Goal: Navigation & Orientation: Find specific page/section

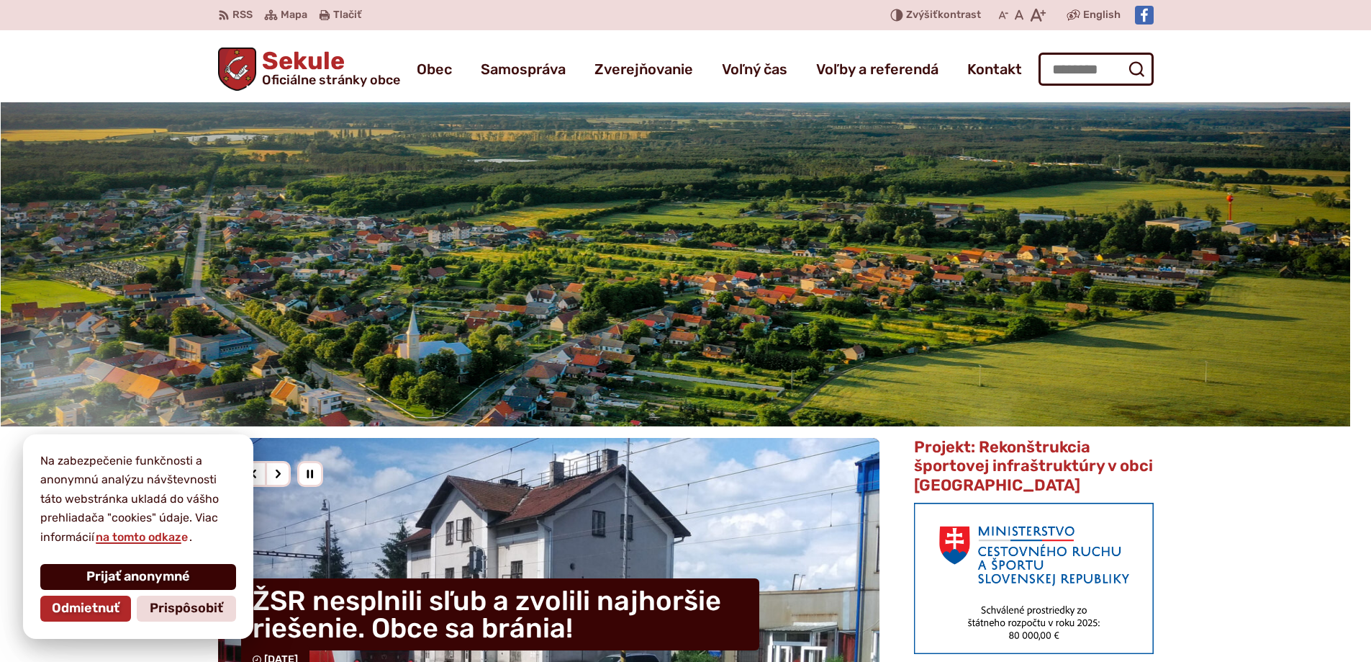
click at [155, 582] on span "Prijať anonymné" at bounding box center [138, 577] width 104 height 16
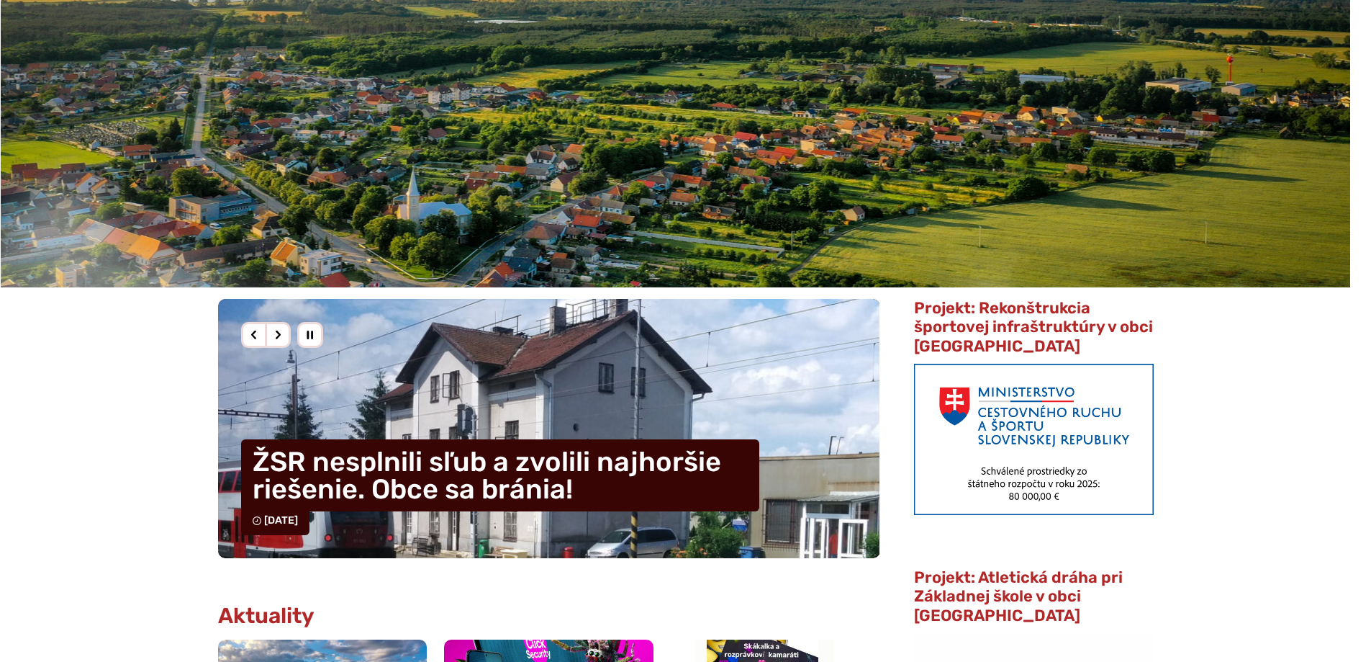
scroll to position [216, 0]
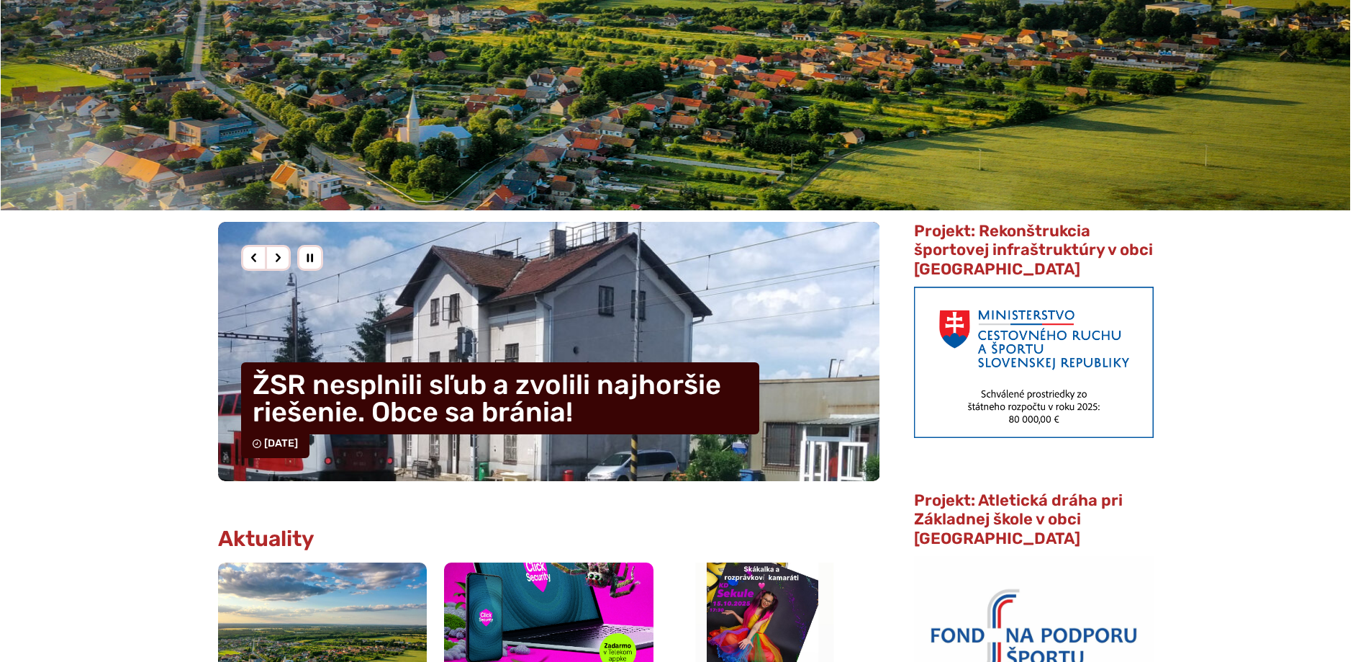
click at [466, 391] on h4 "ŽSR nesplnili sľub a zvolili najhoršie riešenie. Obce sa bránia!" at bounding box center [500, 398] width 518 height 72
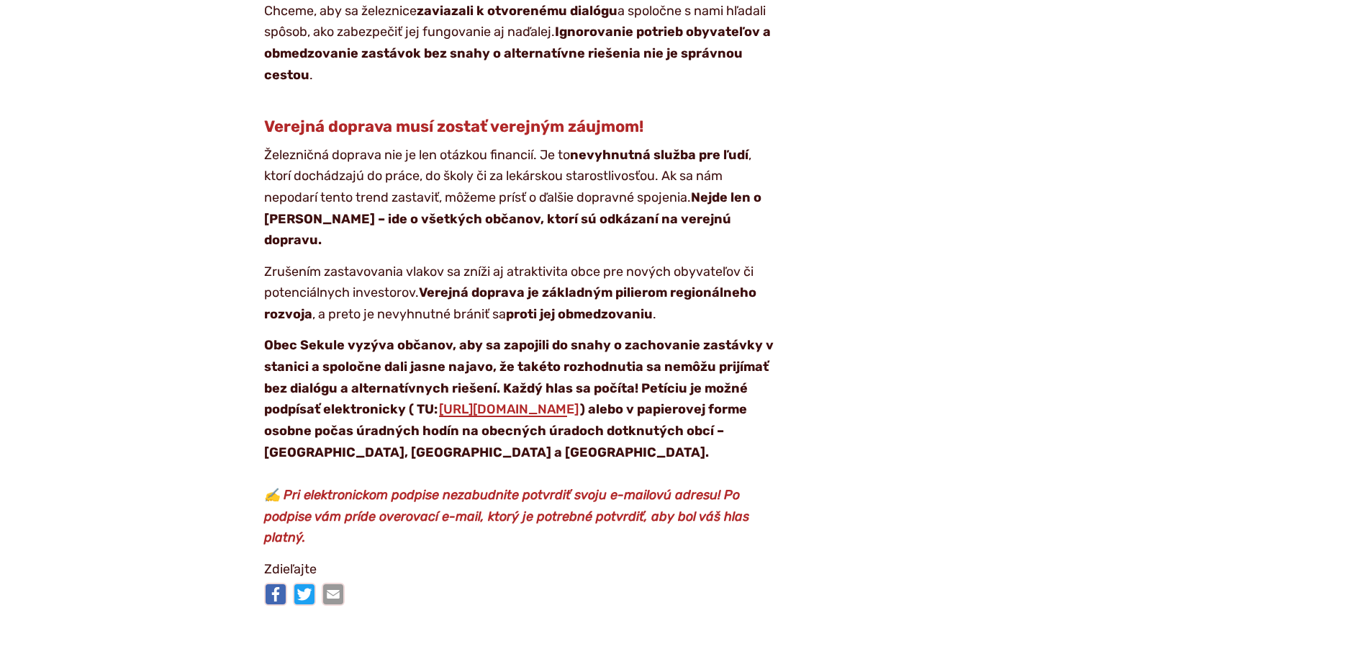
scroll to position [1872, 0]
click at [480, 400] on link "https://bit.ly/4kxey7G" at bounding box center [509, 408] width 143 height 16
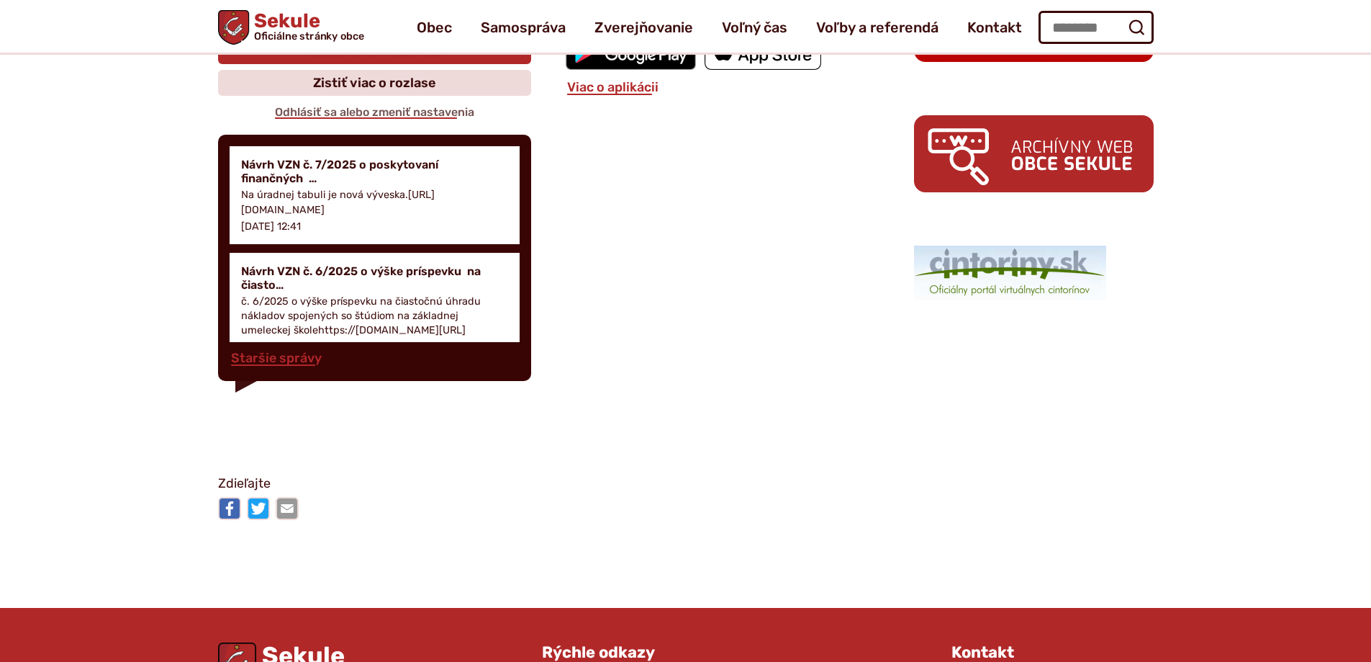
scroll to position [2016, 0]
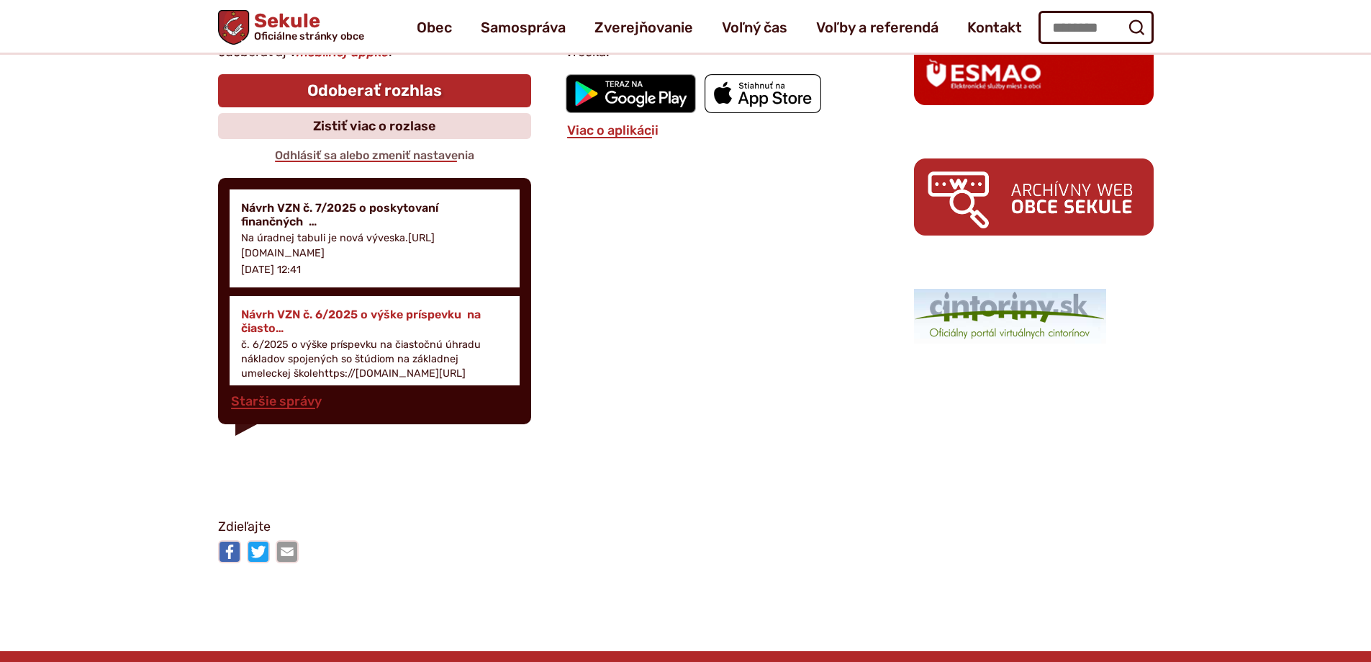
click at [340, 346] on p "č. 6/2025 o výške príspevku na čiastočnú úhradu nákladov spojených so štúdiom n…" at bounding box center [375, 359] width 268 height 43
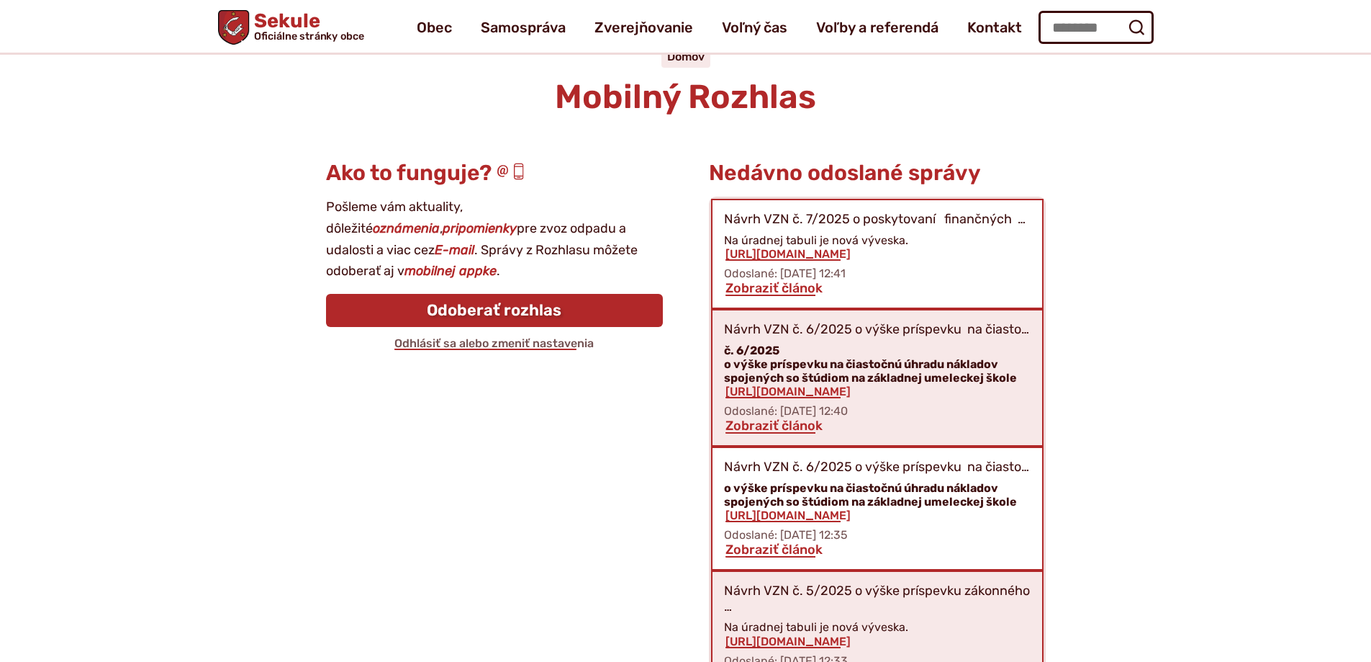
scroll to position [29, 0]
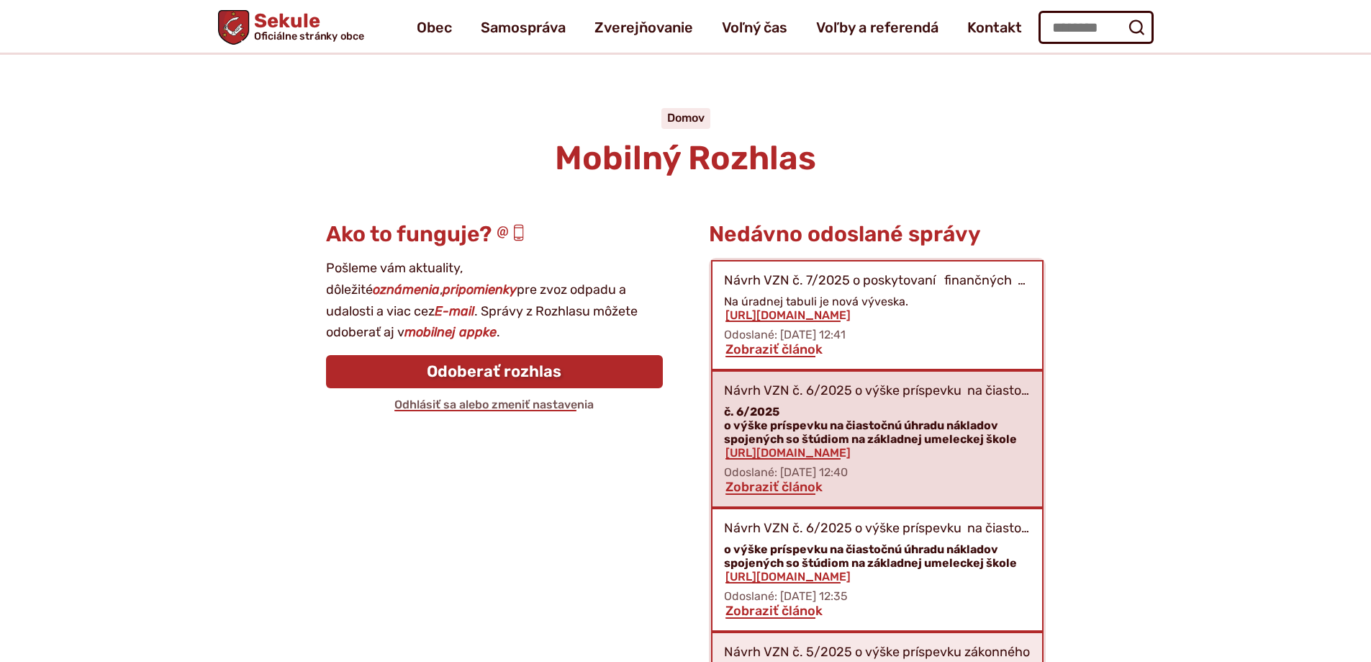
click at [839, 426] on strong "o výške príspevku na čiastočnú úhradu nákladov spojených so štúdiom na základne…" at bounding box center [870, 431] width 293 height 27
click at [783, 454] on link "https://obecsekule.sk?p=10847" at bounding box center [788, 453] width 128 height 14
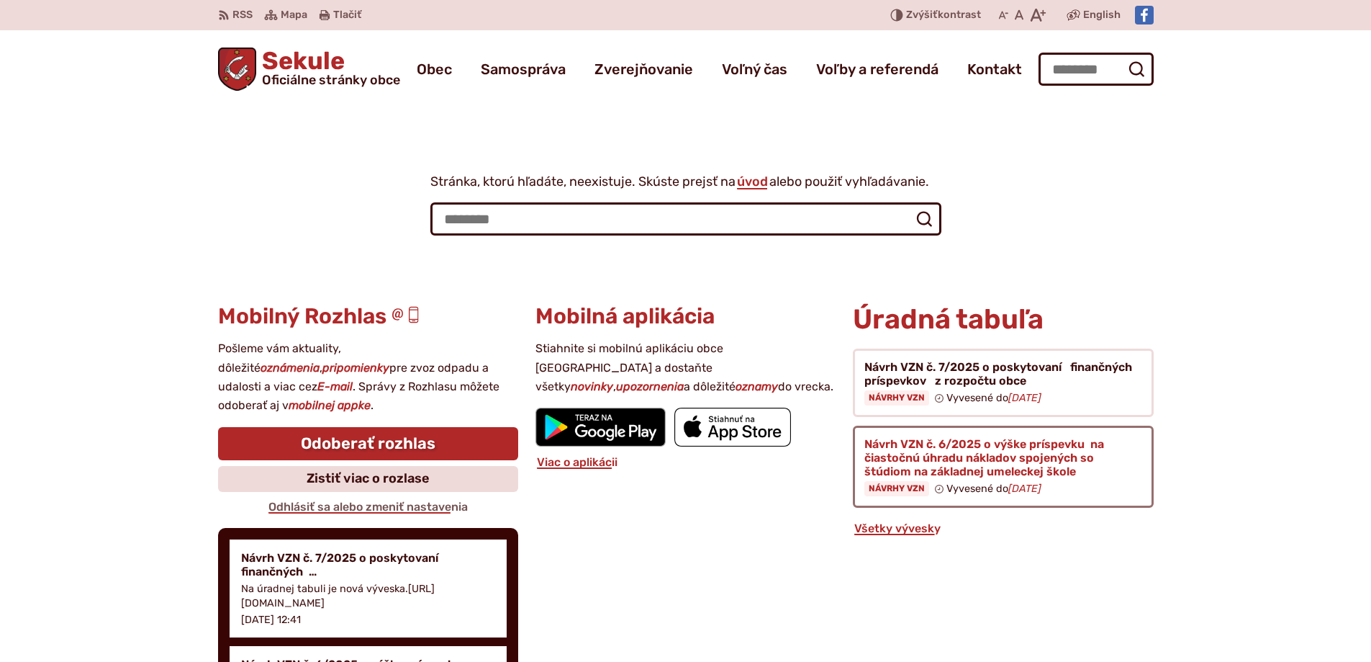
click at [929, 460] on figure at bounding box center [1003, 466] width 300 height 82
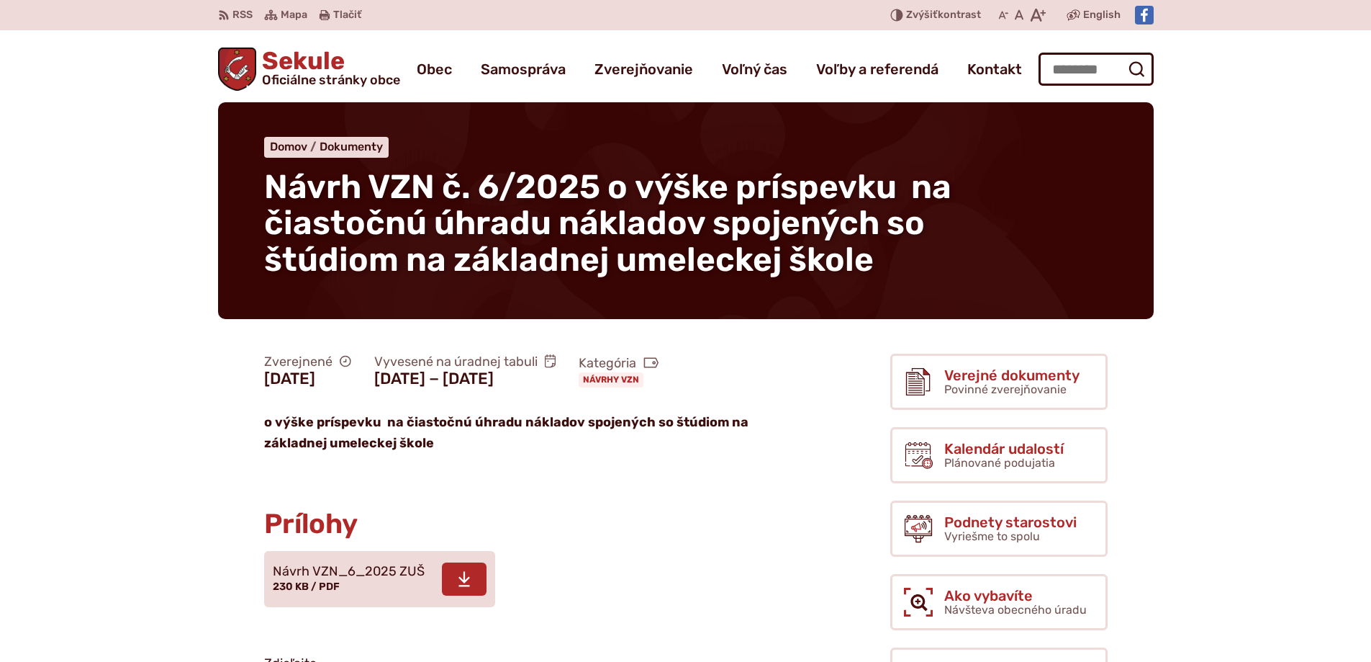
click at [458, 577] on icon at bounding box center [464, 578] width 13 height 17
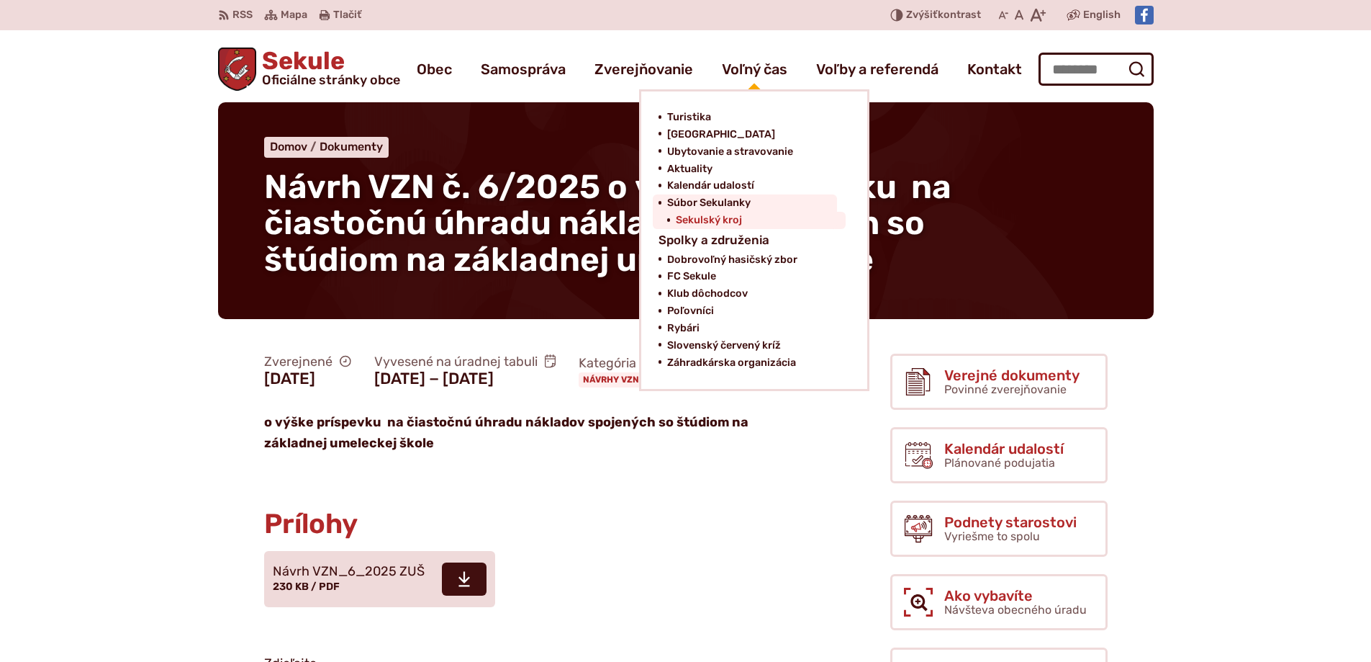
click at [721, 217] on span "Sekulský kroj" at bounding box center [709, 220] width 66 height 17
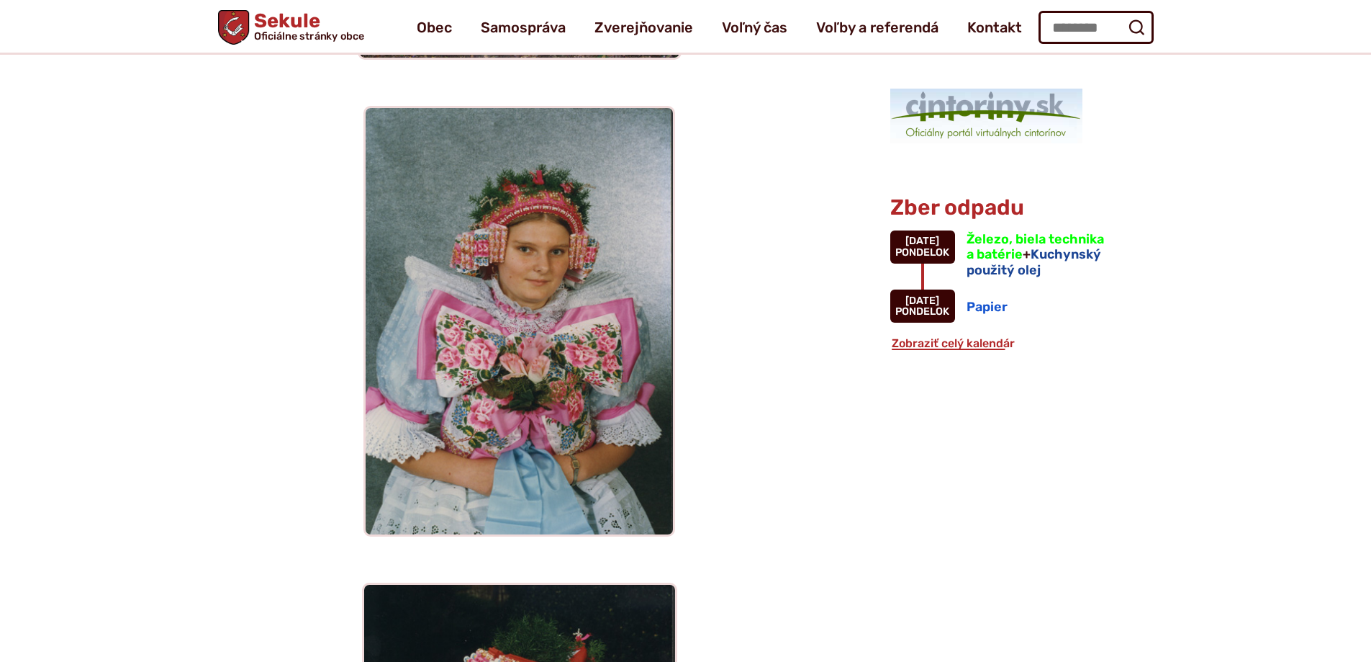
scroll to position [936, 0]
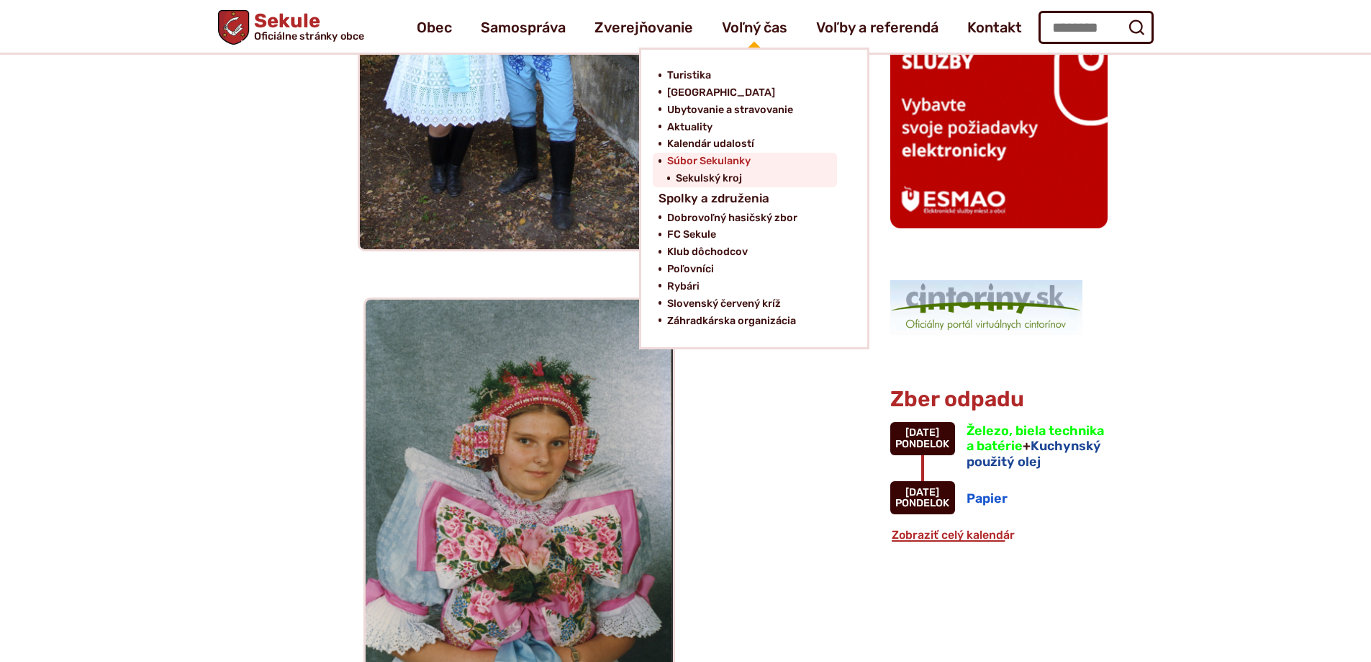
click at [705, 157] on span "Súbor Sekulanky" at bounding box center [709, 161] width 84 height 17
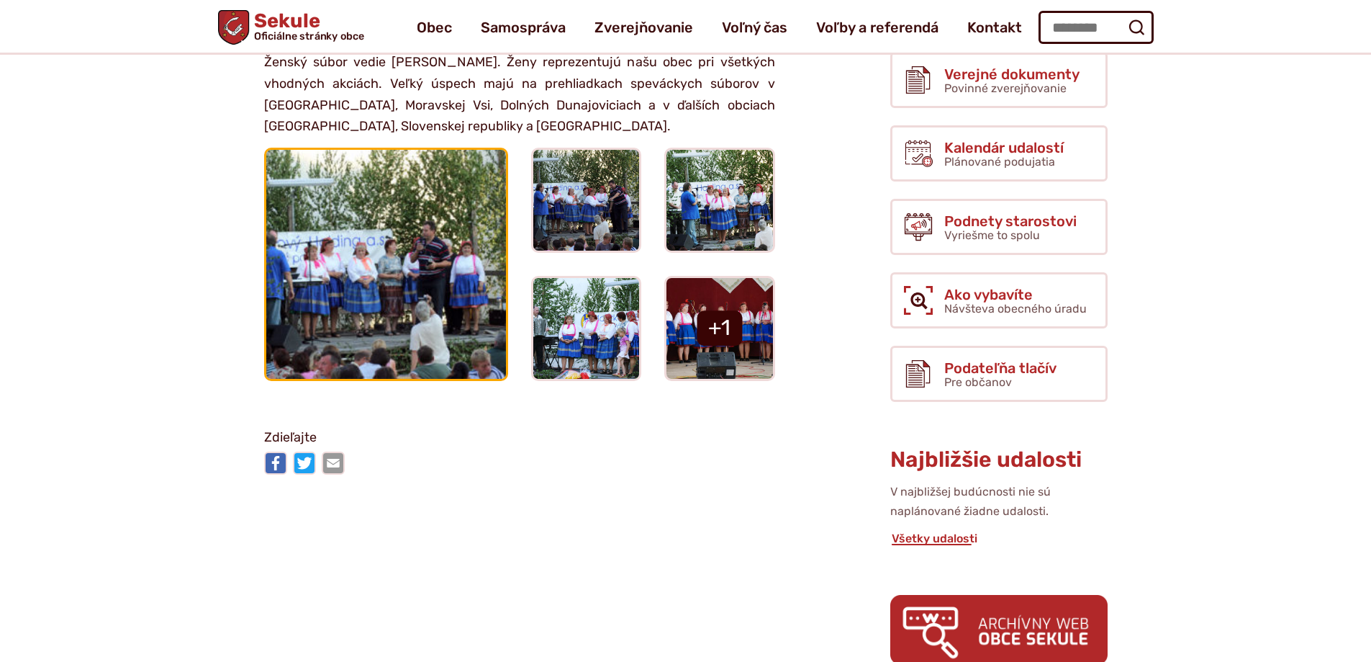
scroll to position [216, 0]
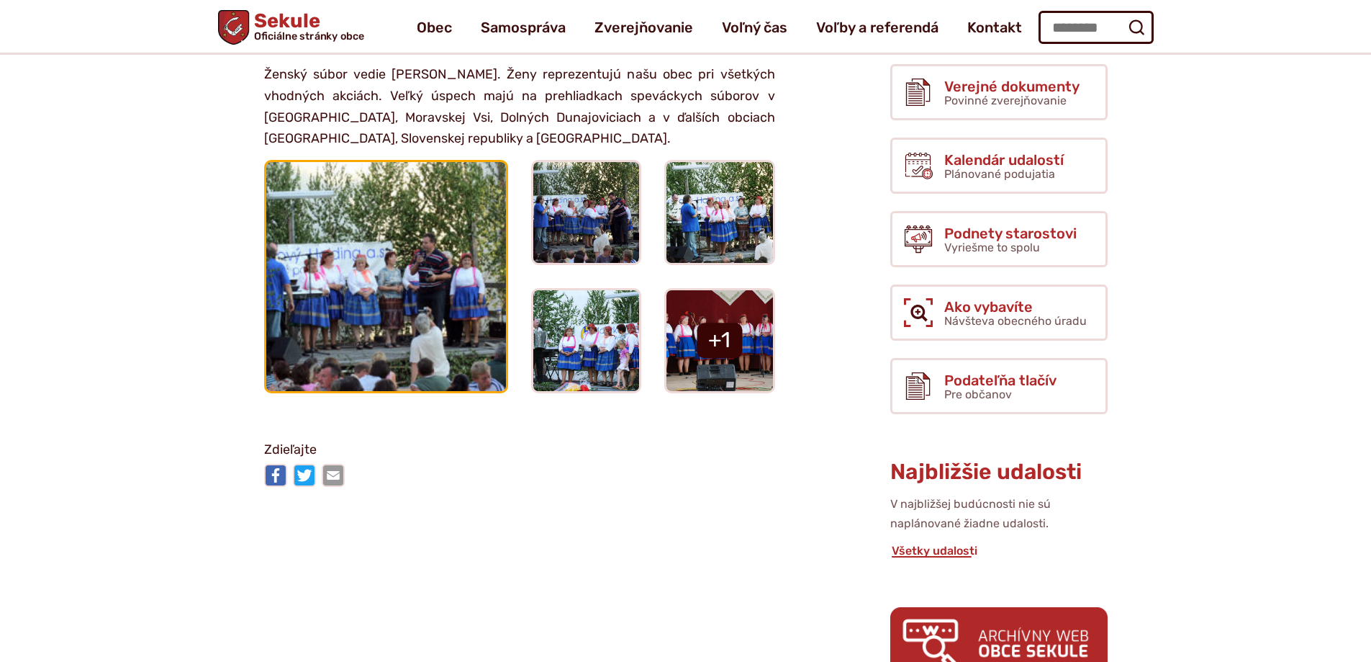
click at [353, 243] on img at bounding box center [385, 275] width 263 height 251
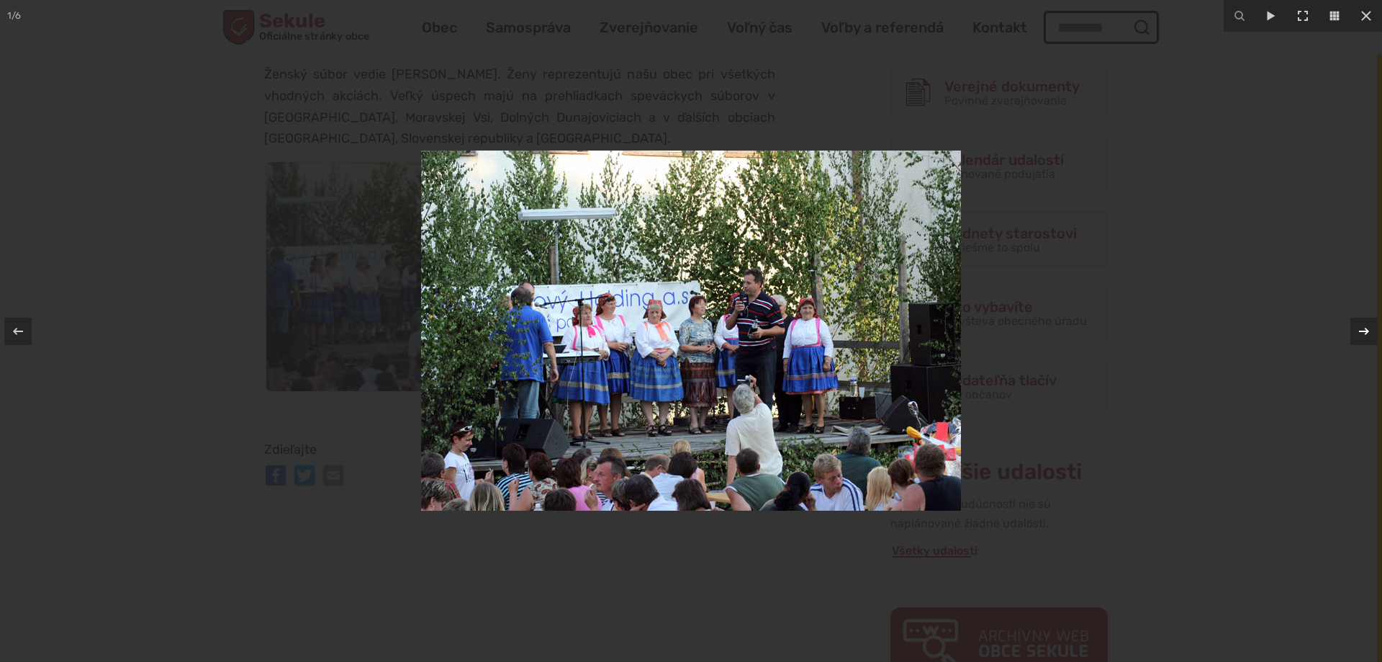
click at [1361, 329] on icon at bounding box center [1364, 331] width 17 height 17
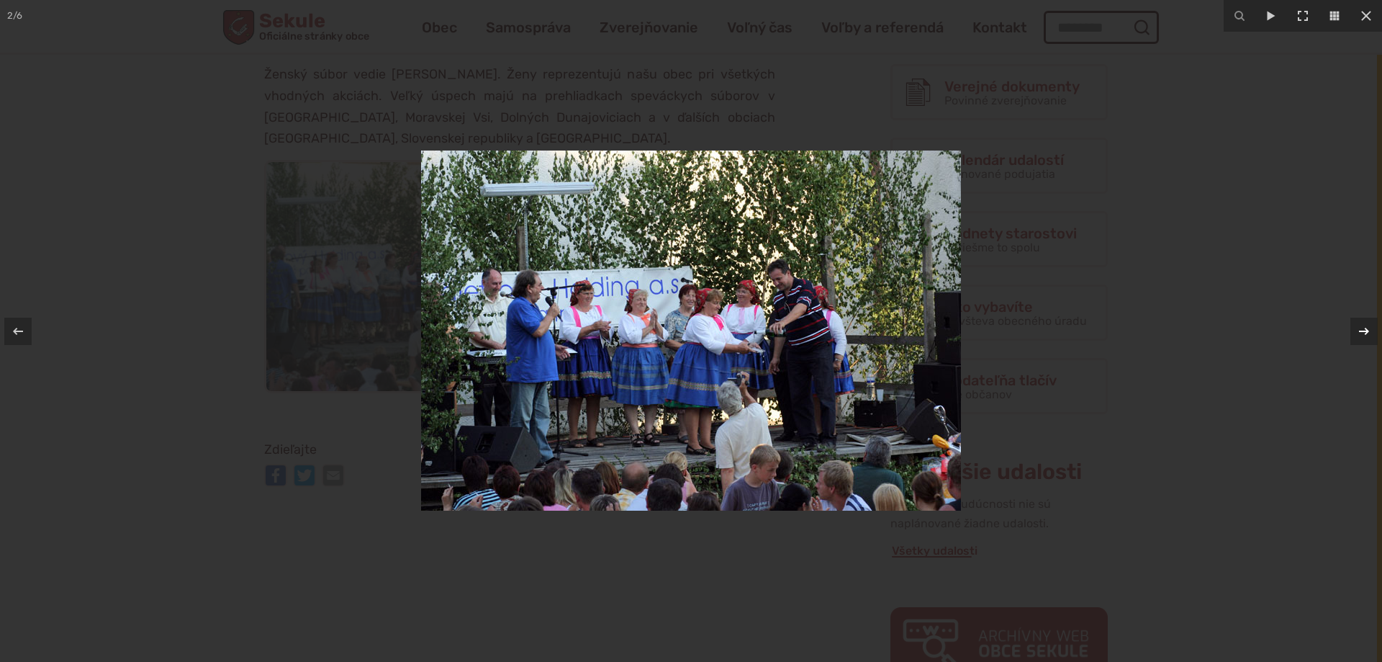
click at [1361, 329] on icon at bounding box center [1364, 331] width 17 height 17
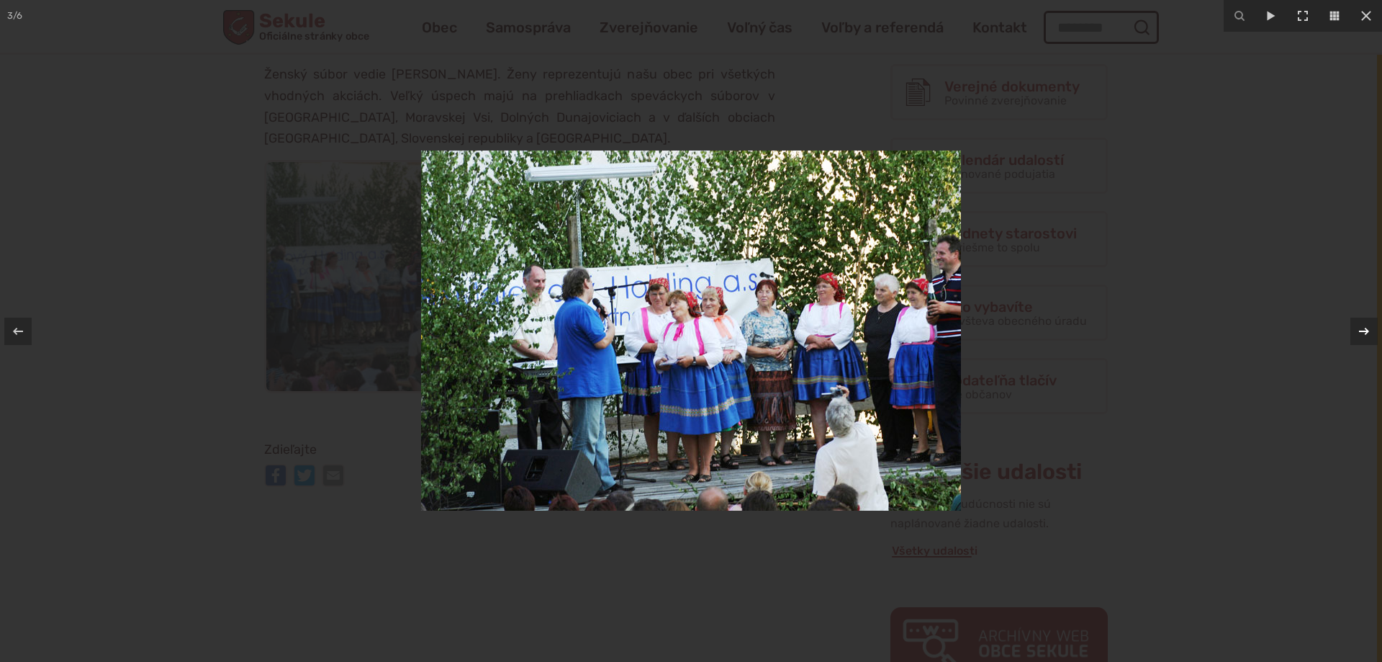
click at [1361, 329] on div "3 / 6" at bounding box center [691, 331] width 1382 height 662
click at [1366, 12] on icon at bounding box center [1366, 15] width 17 height 17
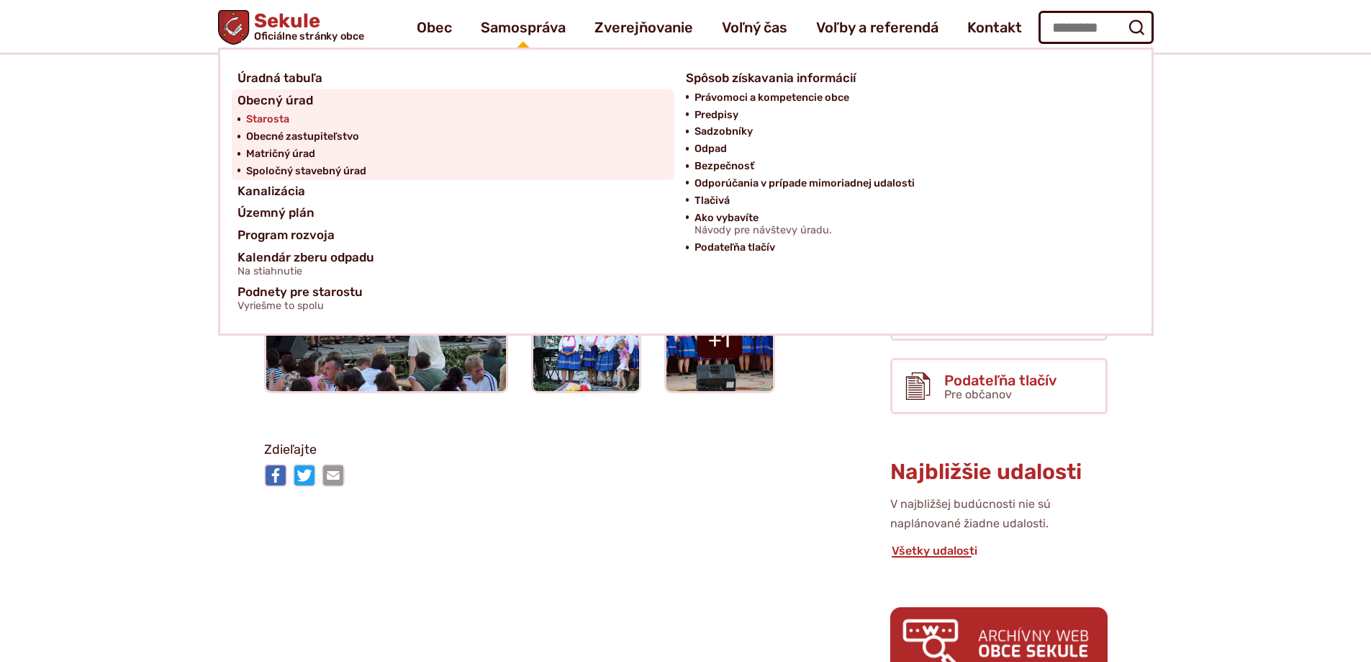
click at [275, 113] on span "Starosta" at bounding box center [267, 119] width 43 height 17
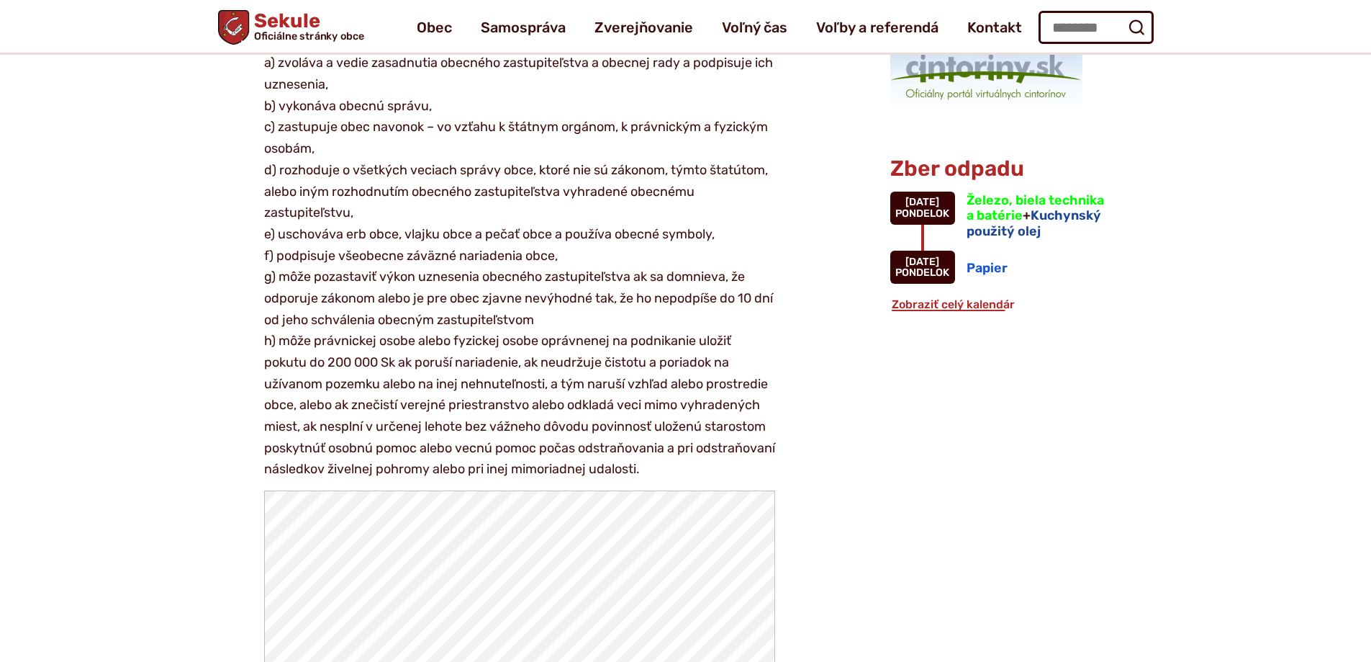
scroll to position [936, 0]
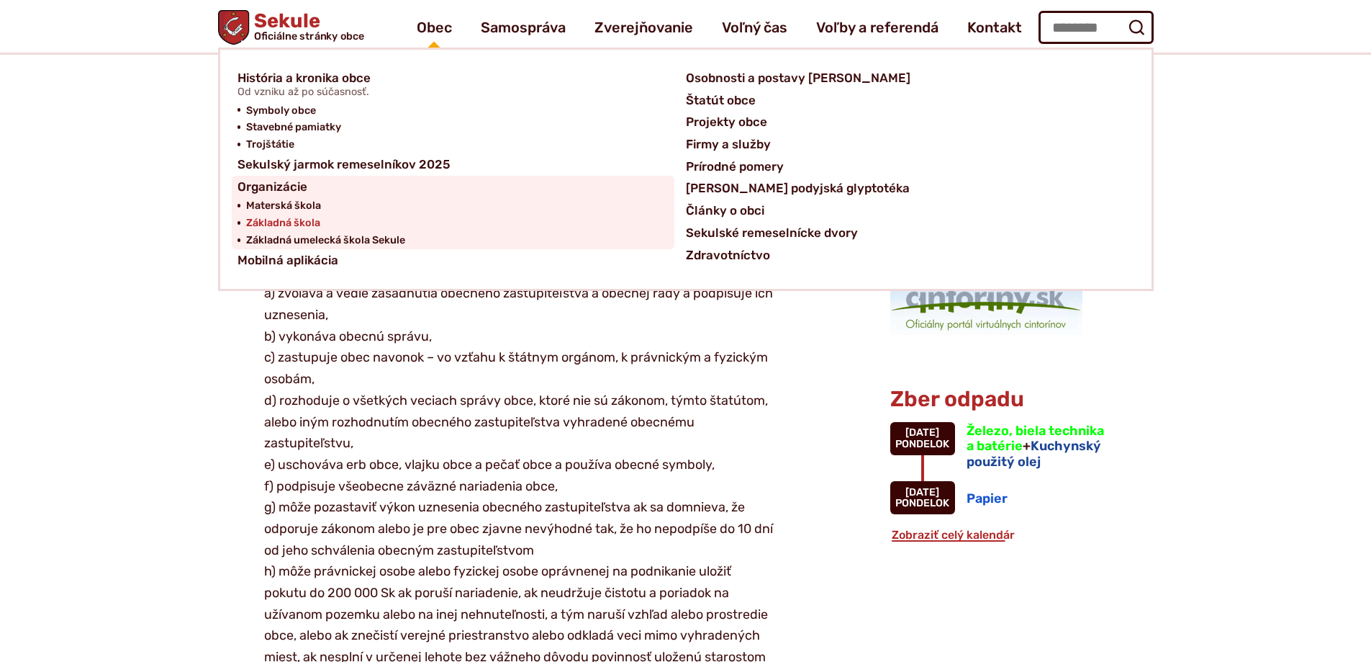
click at [271, 224] on span "Základná škola" at bounding box center [283, 223] width 74 height 17
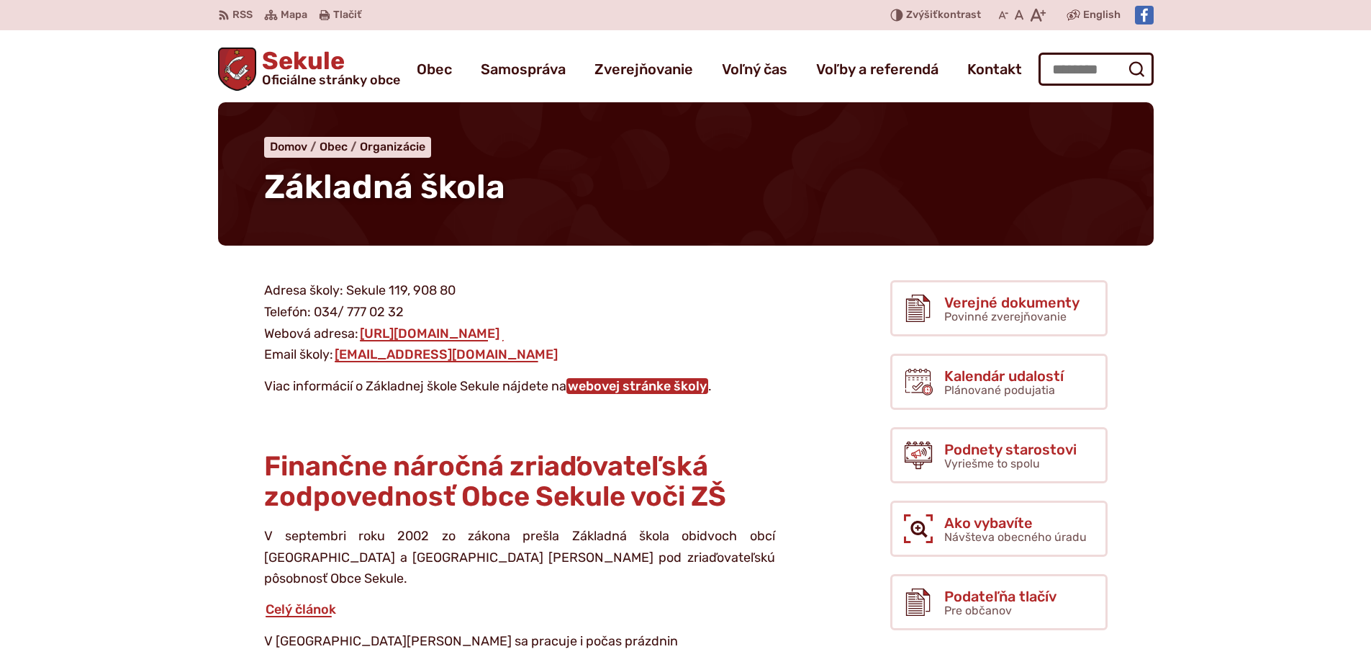
click at [649, 387] on link "webovej stránke školy" at bounding box center [638, 386] width 142 height 16
